Goal: Task Accomplishment & Management: Use online tool/utility

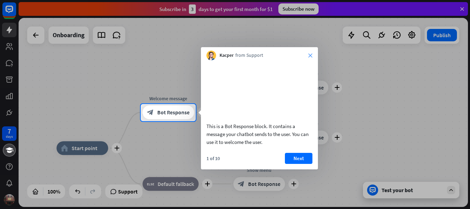
click at [311, 55] on icon "close" at bounding box center [311, 55] width 4 height 4
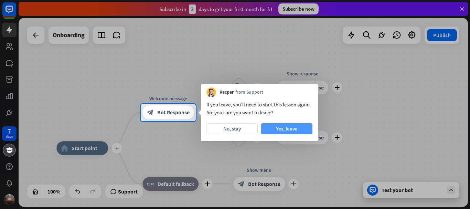
click at [284, 127] on button "Yes, leave" at bounding box center [286, 128] width 51 height 11
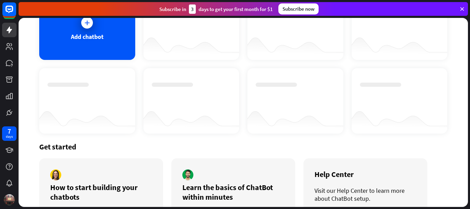
scroll to position [69, 0]
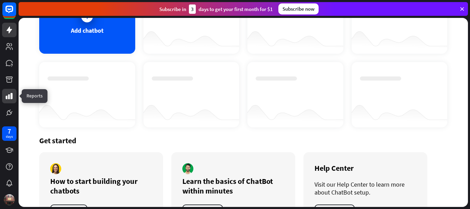
click at [10, 94] on icon at bounding box center [9, 96] width 8 height 8
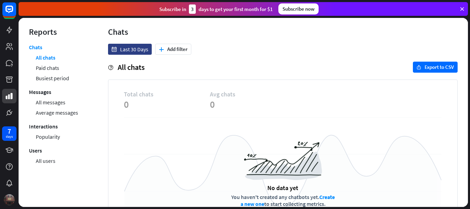
click at [13, 199] on img at bounding box center [9, 199] width 11 height 11
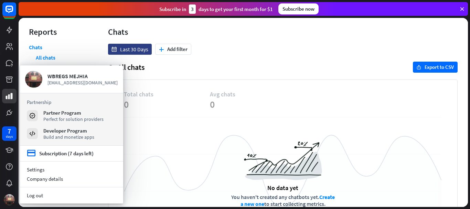
click at [222, 117] on div "Total chats 0 Avg chats 0" at bounding box center [283, 103] width 318 height 27
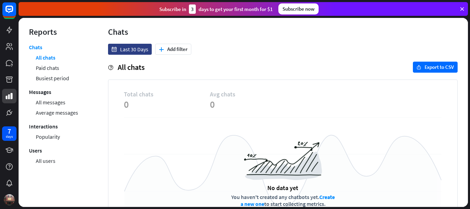
click at [154, 95] on span "Total chats" at bounding box center [167, 94] width 86 height 8
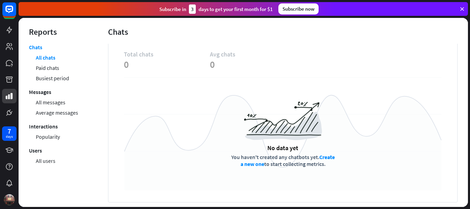
scroll to position [40, 0]
click at [9, 31] on icon at bounding box center [10, 30] width 6 height 7
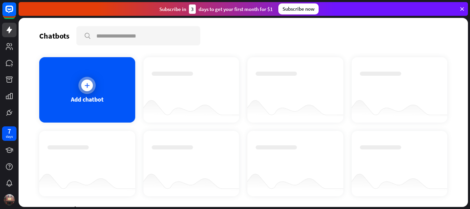
click at [86, 85] on icon at bounding box center [87, 85] width 7 height 7
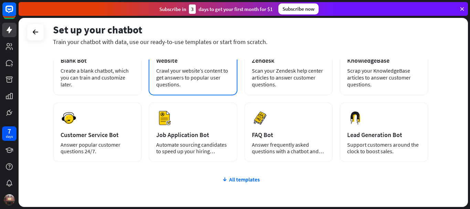
scroll to position [69, 0]
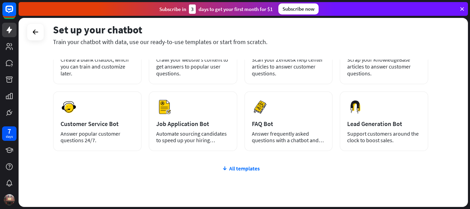
click at [241, 167] on div "All templates" at bounding box center [241, 168] width 376 height 7
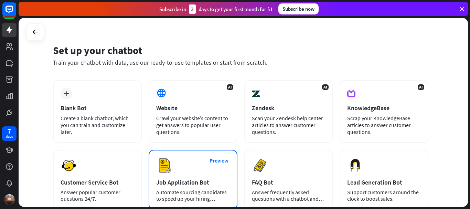
scroll to position [0, 0]
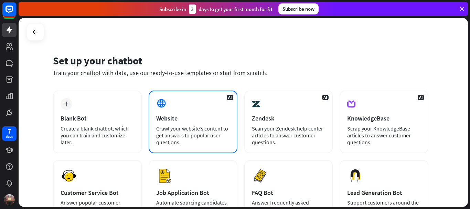
click at [175, 133] on div "Crawl your website’s content to get answers to popular user questions." at bounding box center [193, 135] width 74 height 21
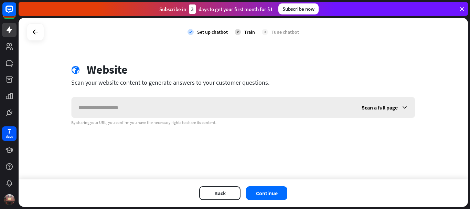
click at [405, 107] on icon at bounding box center [405, 107] width 7 height 7
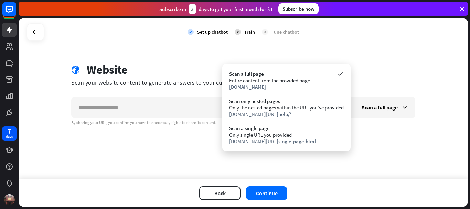
click at [169, 48] on div "check Set up chatbot 2 Train 3 Tune chatbot globe Website Scan your website con…" at bounding box center [244, 99] width 450 height 162
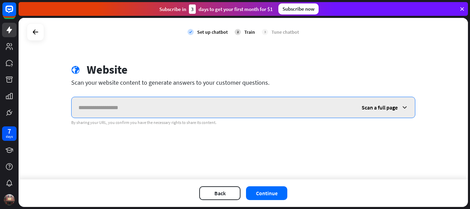
click at [113, 103] on input "text" at bounding box center [213, 107] width 283 height 21
paste input "**********"
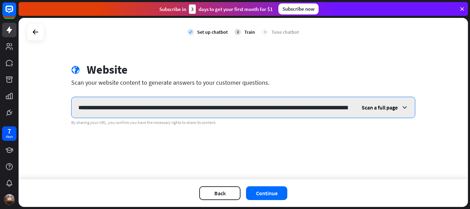
scroll to position [0, 252]
type input "**********"
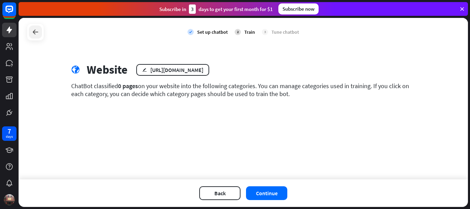
click at [36, 32] on icon at bounding box center [35, 32] width 8 height 8
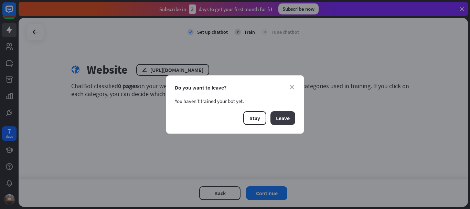
click at [277, 118] on button "Leave" at bounding box center [283, 118] width 25 height 14
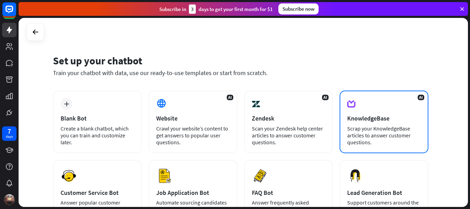
click at [372, 127] on div "Scrap your KnowledgeBase articles to answer customer questions." at bounding box center [384, 135] width 74 height 21
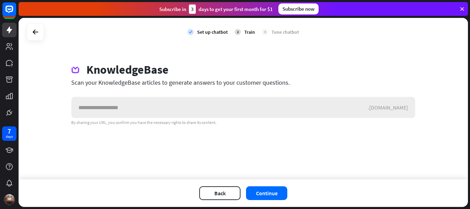
click at [111, 111] on input "text" at bounding box center [220, 107] width 297 height 21
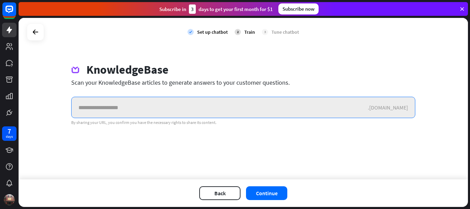
paste input "**********"
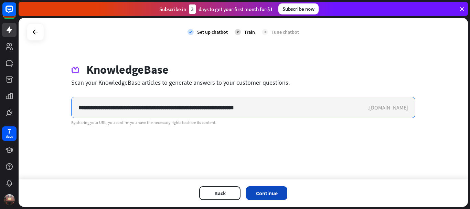
type input "**********"
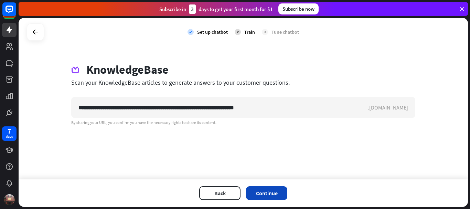
click at [269, 190] on button "Continue" at bounding box center [266, 193] width 41 height 14
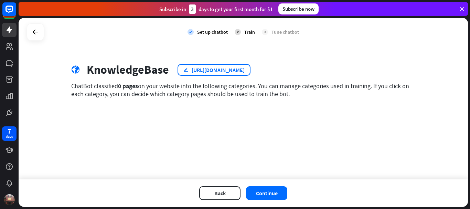
click at [215, 70] on div "[URL][DOMAIN_NAME]" at bounding box center [218, 69] width 53 height 7
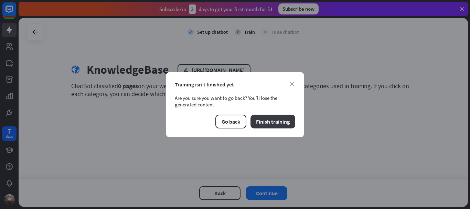
click at [264, 121] on button "Finish training" at bounding box center [273, 122] width 45 height 14
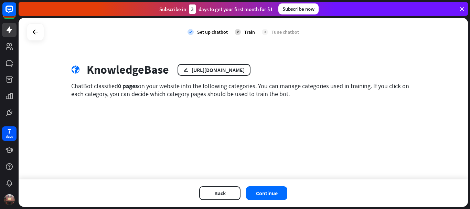
click at [282, 31] on div "Tune chatbot" at bounding box center [286, 32] width 28 height 6
click at [7, 64] on icon at bounding box center [9, 63] width 7 height 6
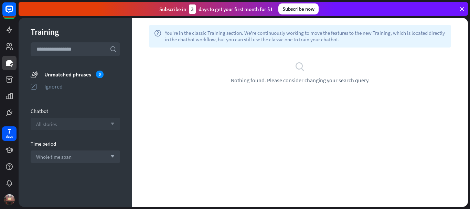
click at [83, 126] on div "All stories arrow_down" at bounding box center [76, 124] width 90 height 12
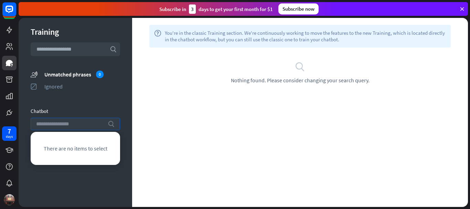
click at [83, 126] on input "search" at bounding box center [70, 124] width 68 height 12
click at [7, 45] on icon at bounding box center [9, 46] width 7 height 7
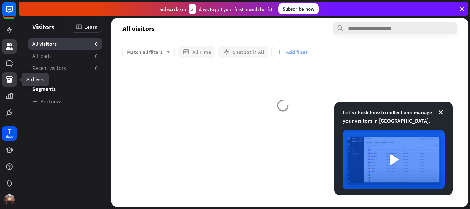
click at [10, 80] on icon at bounding box center [9, 79] width 7 height 6
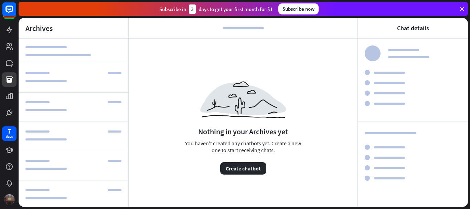
click at [8, 200] on img at bounding box center [9, 199] width 11 height 11
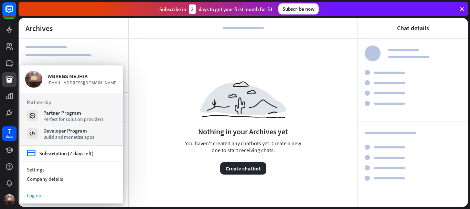
click at [34, 195] on link "Log out" at bounding box center [71, 195] width 103 height 9
